Goal: Information Seeking & Learning: Learn about a topic

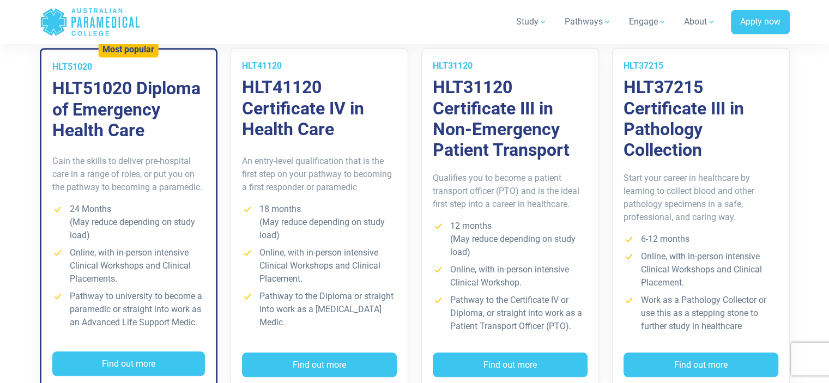
scroll to position [847, 0]
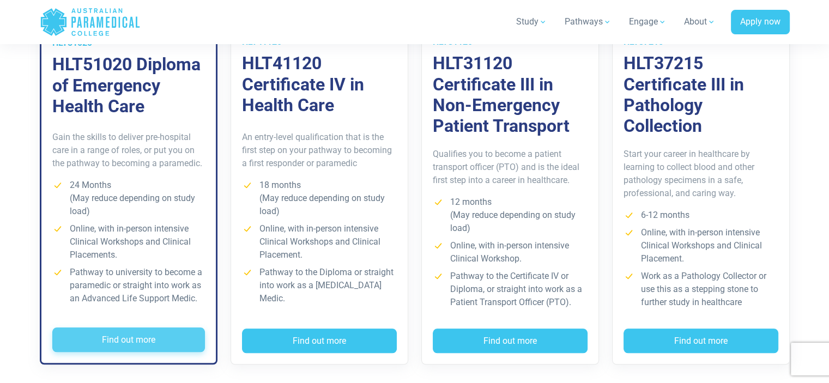
click at [175, 344] on button "Find out more" at bounding box center [128, 339] width 153 height 25
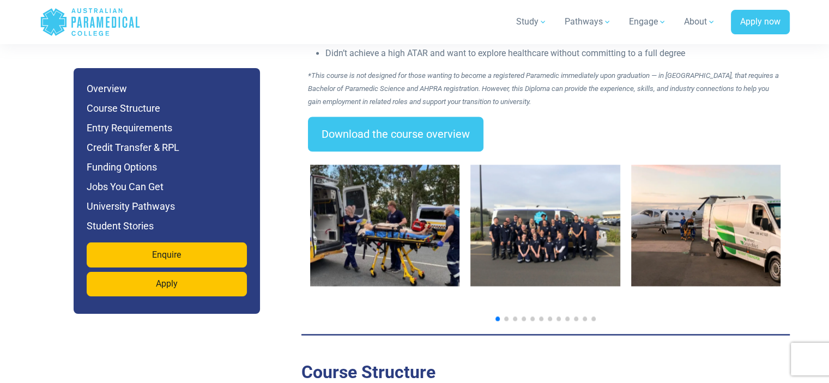
scroll to position [1718, 0]
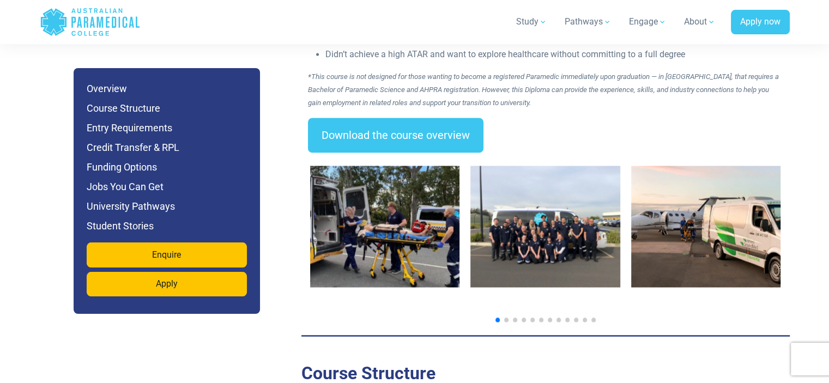
click at [508, 318] on div at bounding box center [545, 320] width 471 height 4
click at [505, 318] on span "Go to slide 2" at bounding box center [506, 320] width 4 height 4
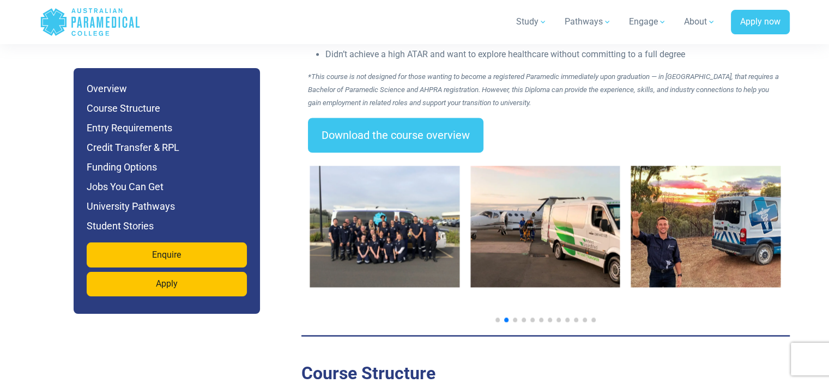
click at [515, 318] on span "Go to slide 3" at bounding box center [515, 320] width 4 height 4
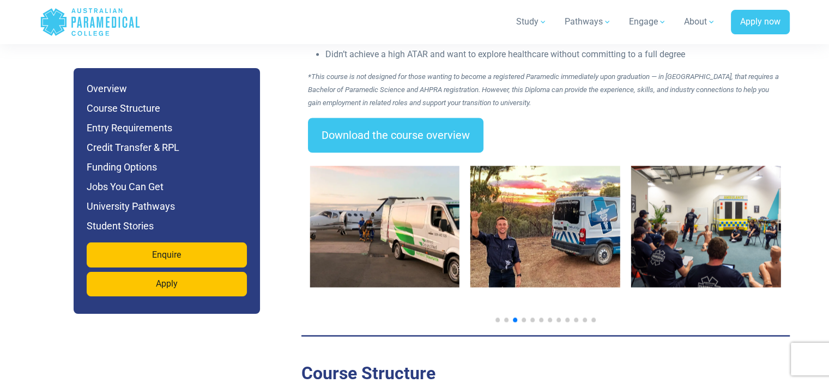
click at [527, 318] on div at bounding box center [545, 320] width 471 height 4
click at [523, 318] on span "Go to slide 4" at bounding box center [523, 320] width 4 height 4
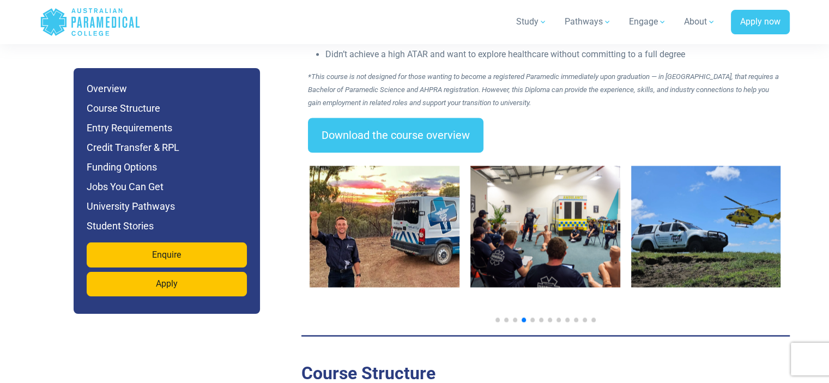
click at [534, 318] on div at bounding box center [545, 320] width 471 height 4
click at [530, 318] on span "Go to slide 5" at bounding box center [532, 320] width 4 height 4
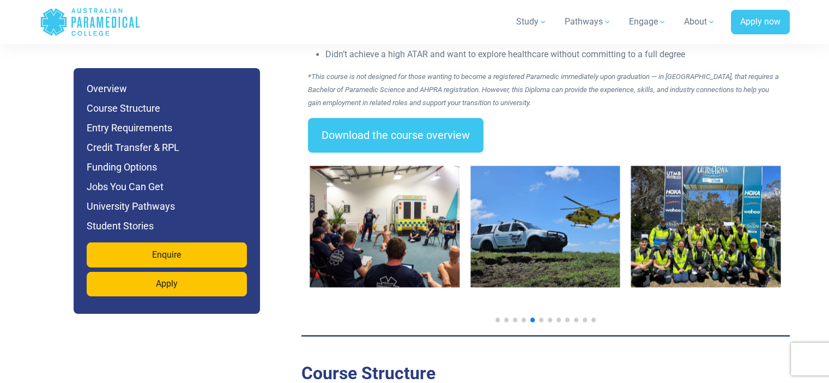
click at [542, 318] on span "Go to slide 6" at bounding box center [541, 320] width 4 height 4
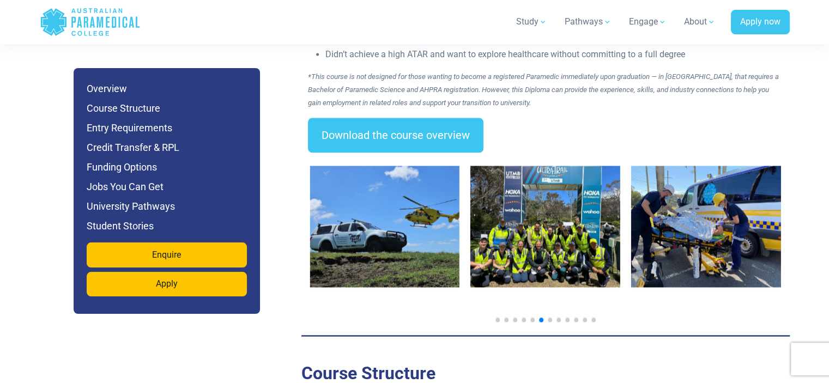
click at [552, 318] on div at bounding box center [545, 320] width 471 height 4
click at [550, 318] on span "Go to slide 7" at bounding box center [550, 320] width 4 height 4
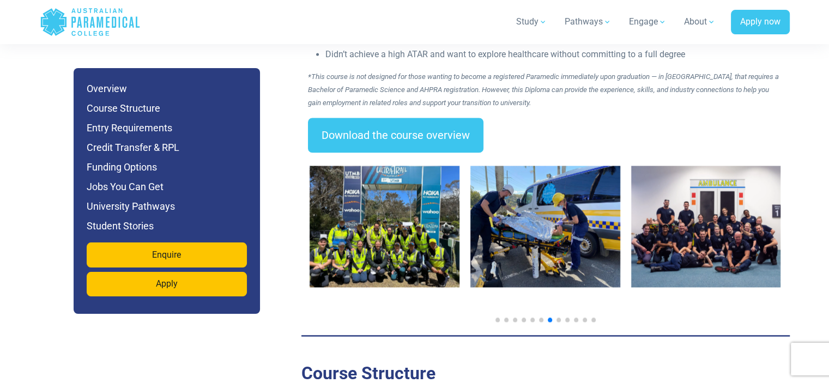
click at [558, 318] on span "Go to slide 8" at bounding box center [558, 320] width 4 height 4
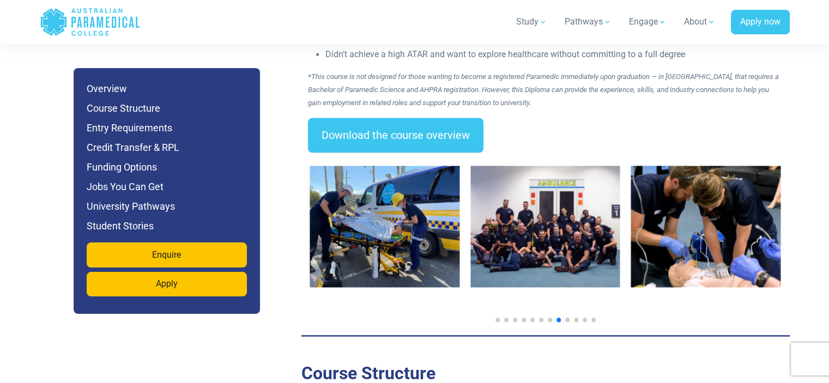
click at [565, 318] on span "Go to slide 9" at bounding box center [567, 320] width 4 height 4
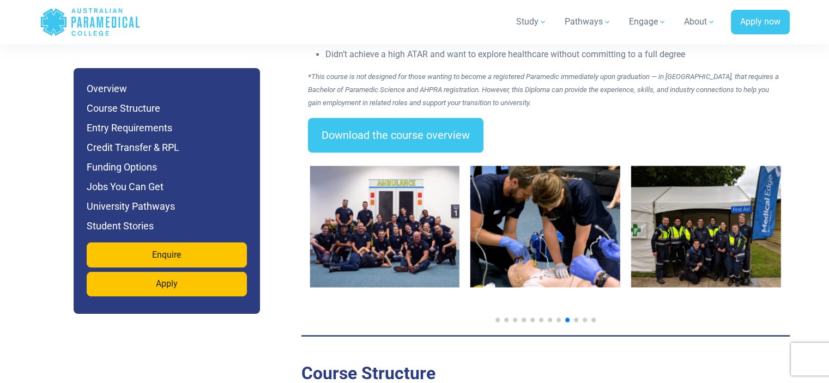
click at [574, 318] on span "Go to slide 10" at bounding box center [576, 320] width 4 height 4
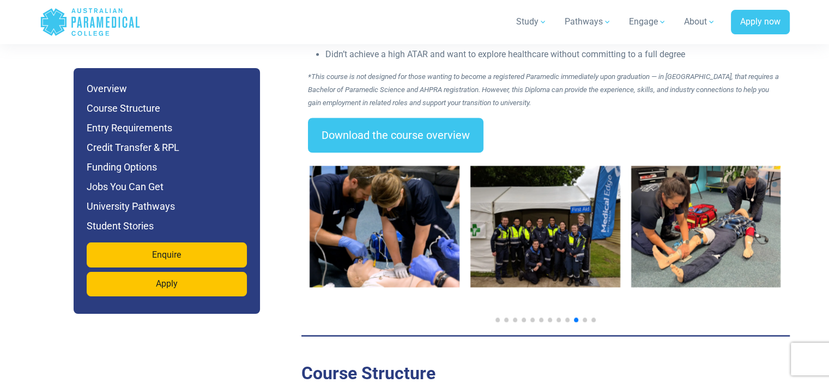
click at [581, 318] on div at bounding box center [545, 320] width 471 height 4
click at [582, 318] on span "Go to slide 11" at bounding box center [584, 320] width 4 height 4
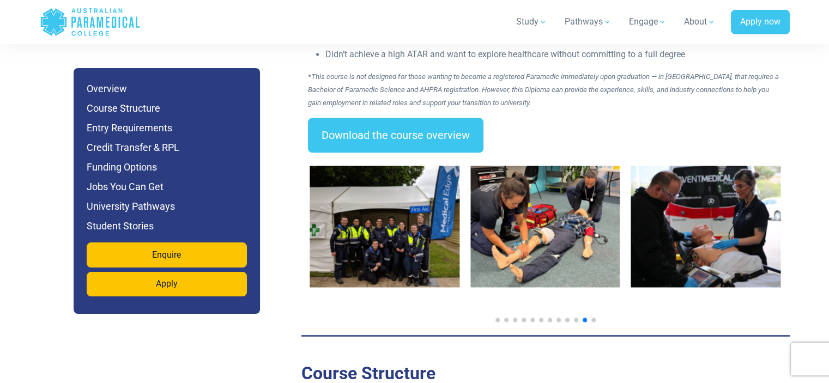
click at [594, 318] on span "Go to slide 12" at bounding box center [593, 320] width 4 height 4
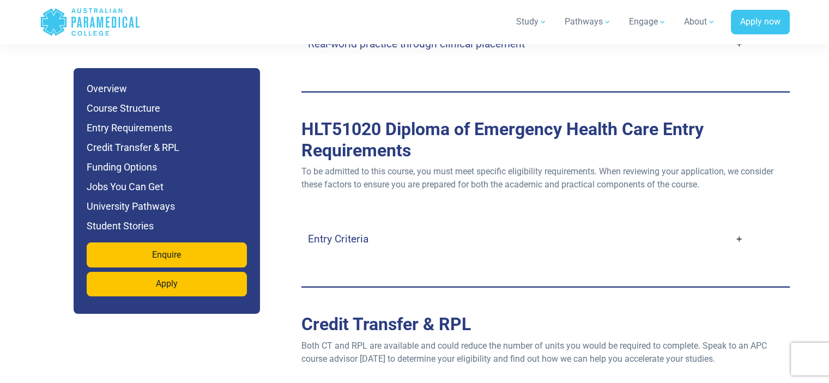
scroll to position [2948, 0]
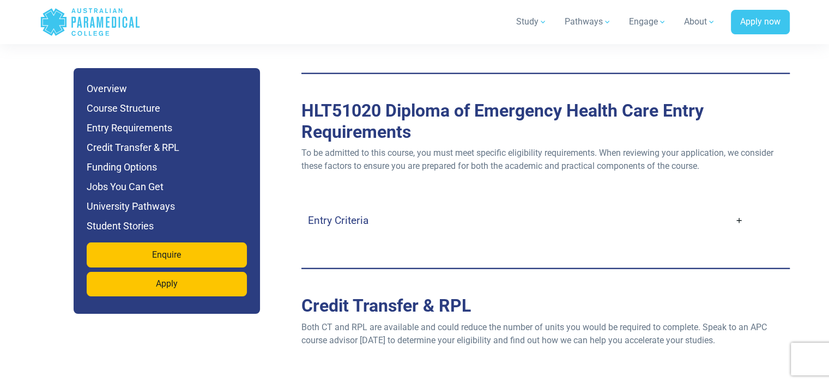
click at [353, 214] on h4 "Entry Criteria" at bounding box center [338, 220] width 60 height 13
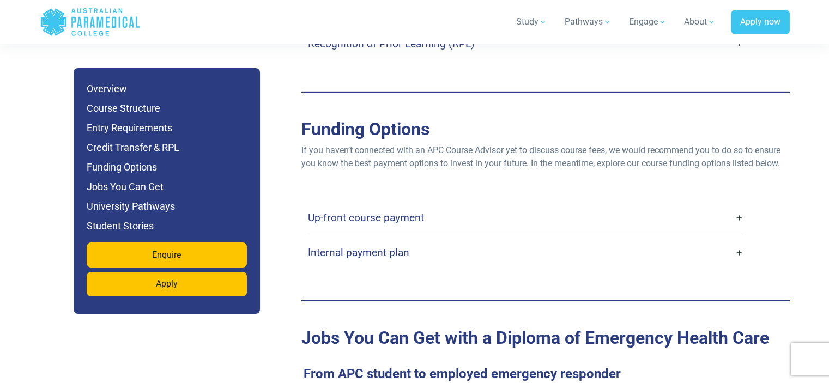
scroll to position [3749, 0]
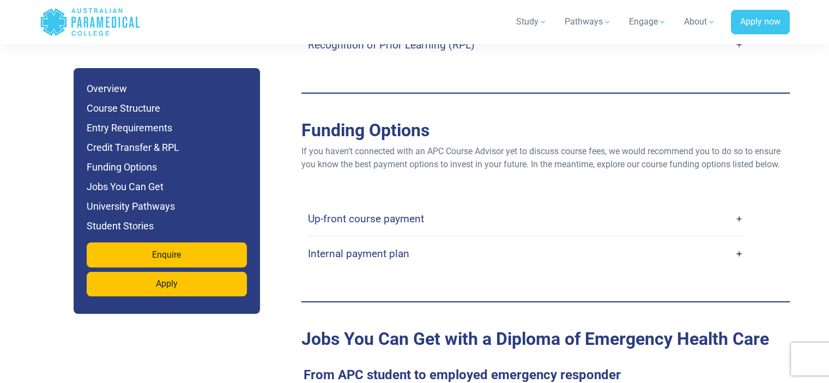
click at [448, 206] on link "Up-front course payment" at bounding box center [525, 219] width 435 height 26
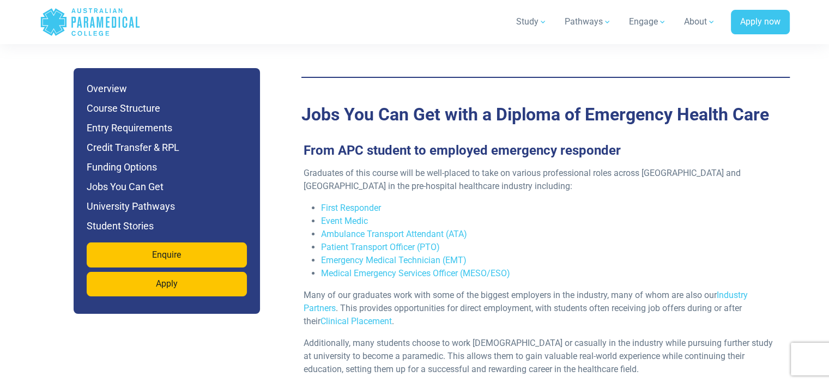
scroll to position [4029, 0]
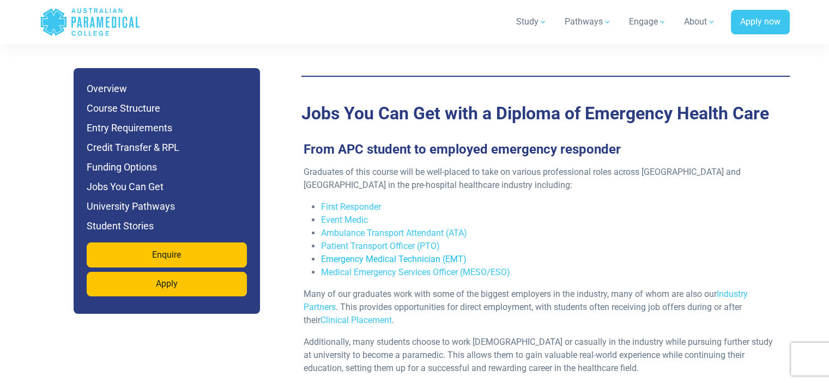
click at [431, 254] on link "Emergency Medical Technician (EMT)" at bounding box center [393, 259] width 145 height 10
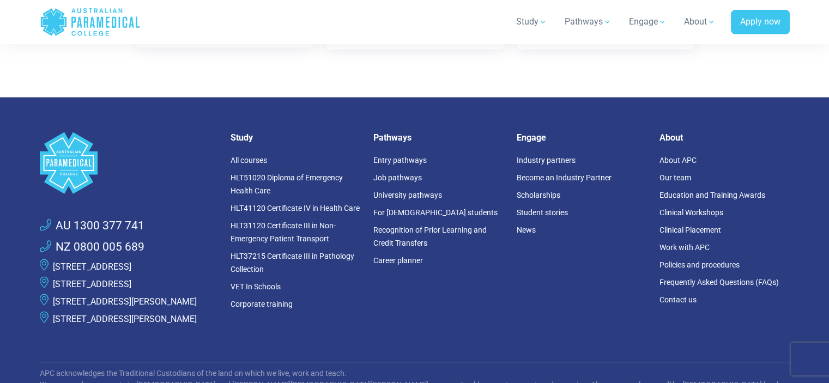
scroll to position [2210, 0]
